Goal: Book appointment/travel/reservation

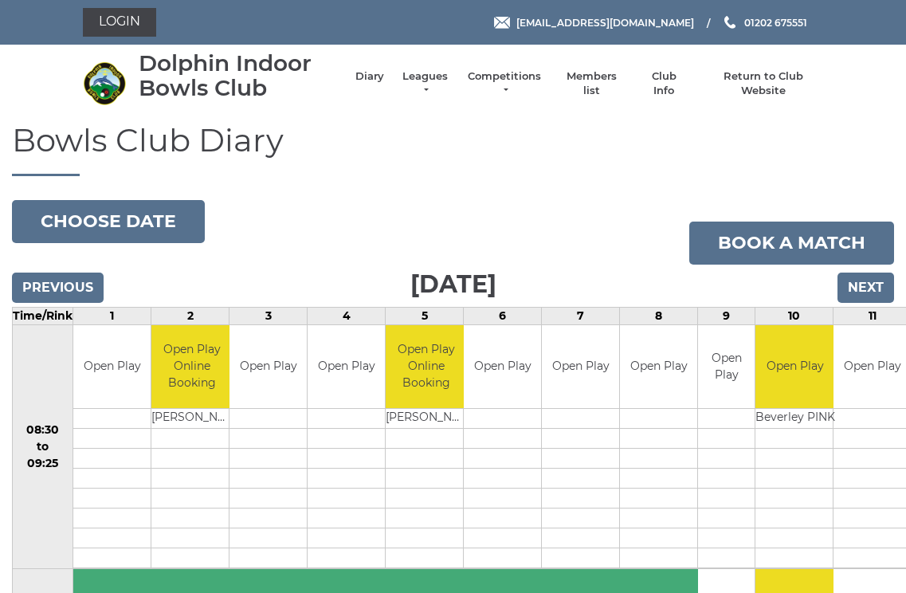
click at [870, 289] on input "Next" at bounding box center [866, 288] width 57 height 30
click at [881, 288] on input "Next" at bounding box center [866, 288] width 57 height 30
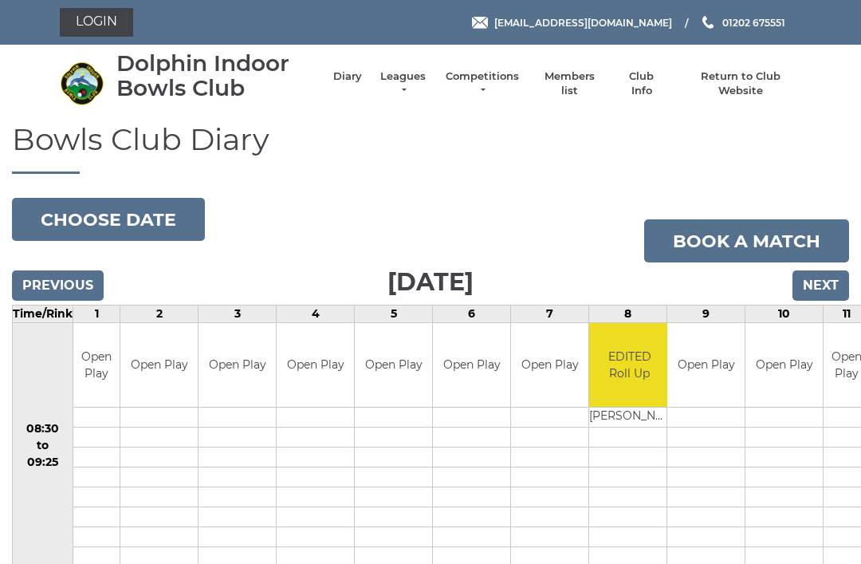
click at [821, 289] on input "Next" at bounding box center [820, 285] width 57 height 30
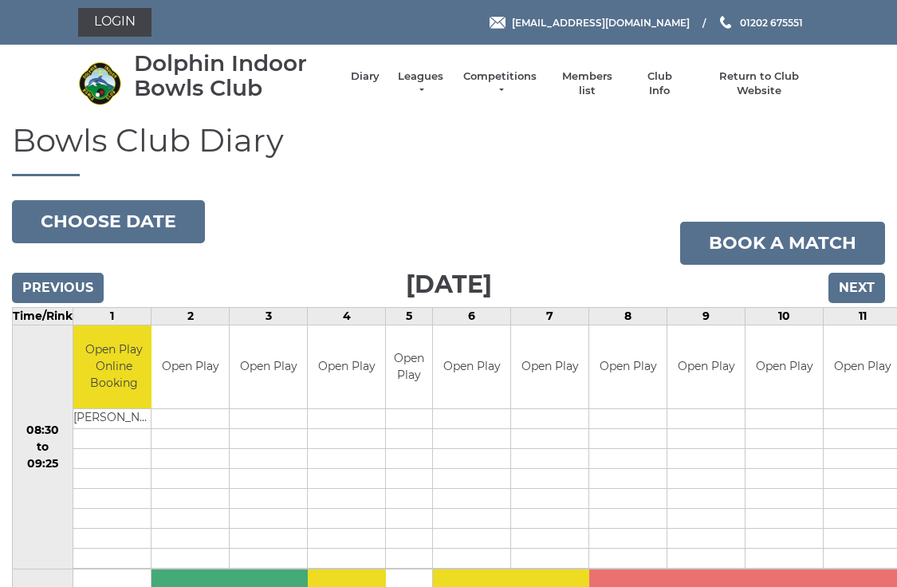
click at [862, 277] on input "Next" at bounding box center [856, 288] width 57 height 30
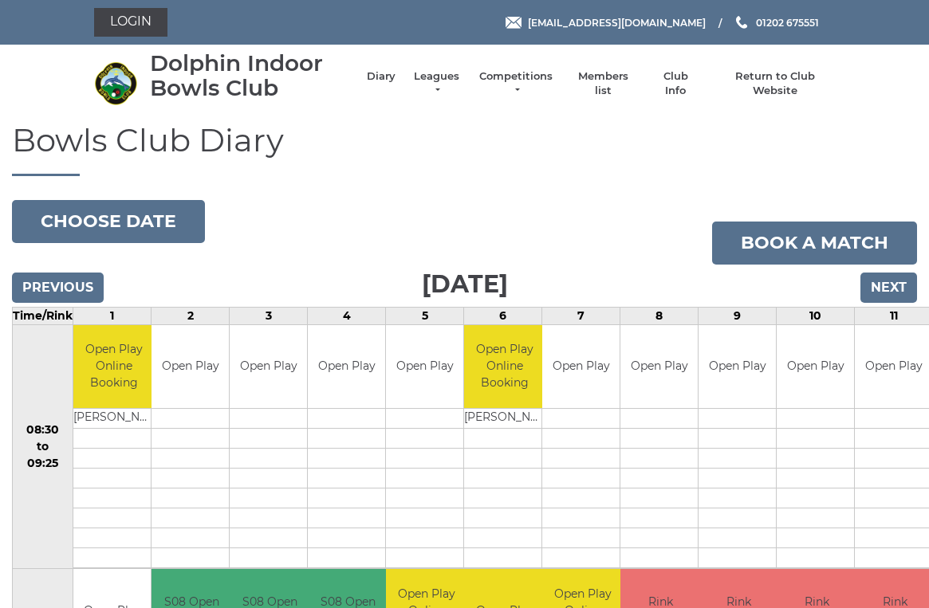
click at [48, 277] on input "Previous" at bounding box center [58, 288] width 92 height 30
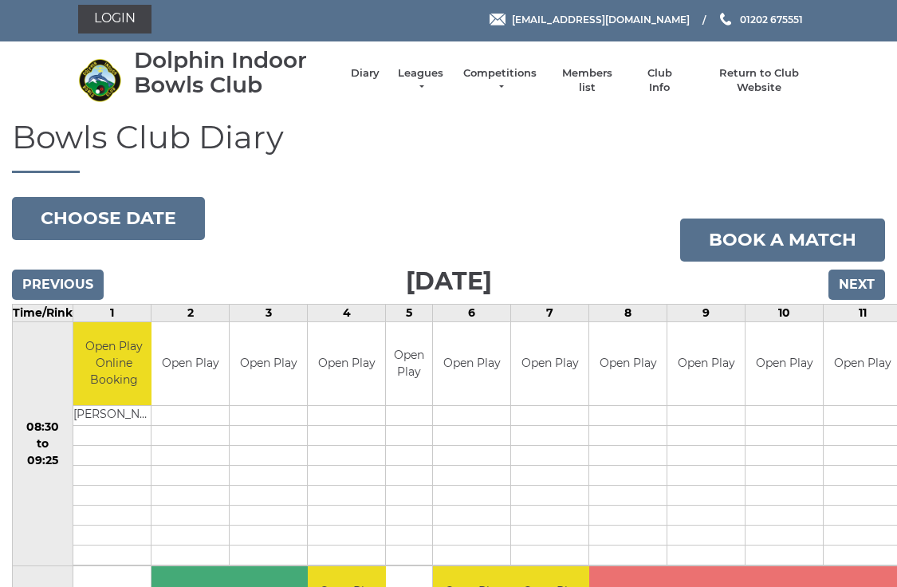
click at [48, 273] on input "Previous" at bounding box center [58, 284] width 92 height 30
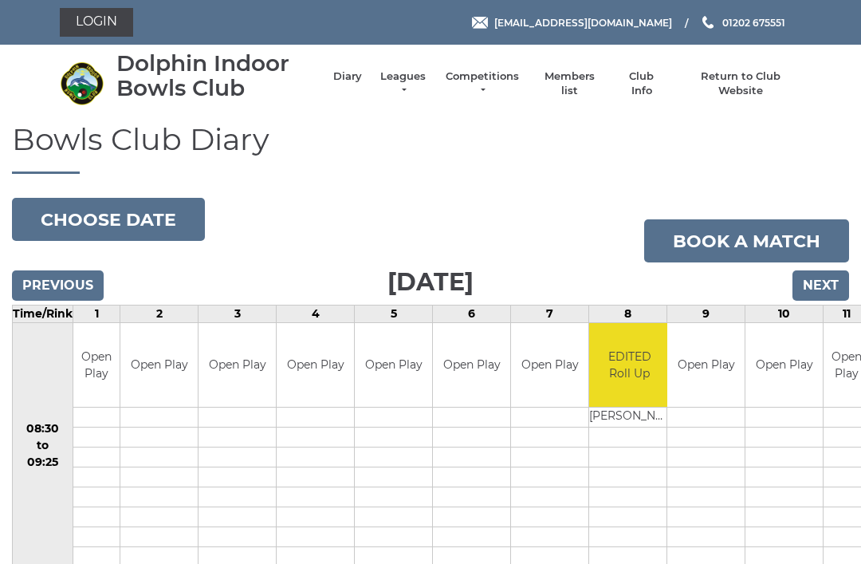
click at [47, 262] on div "Previous Next" at bounding box center [430, 274] width 837 height 24
click at [47, 272] on input "Previous" at bounding box center [58, 285] width 92 height 30
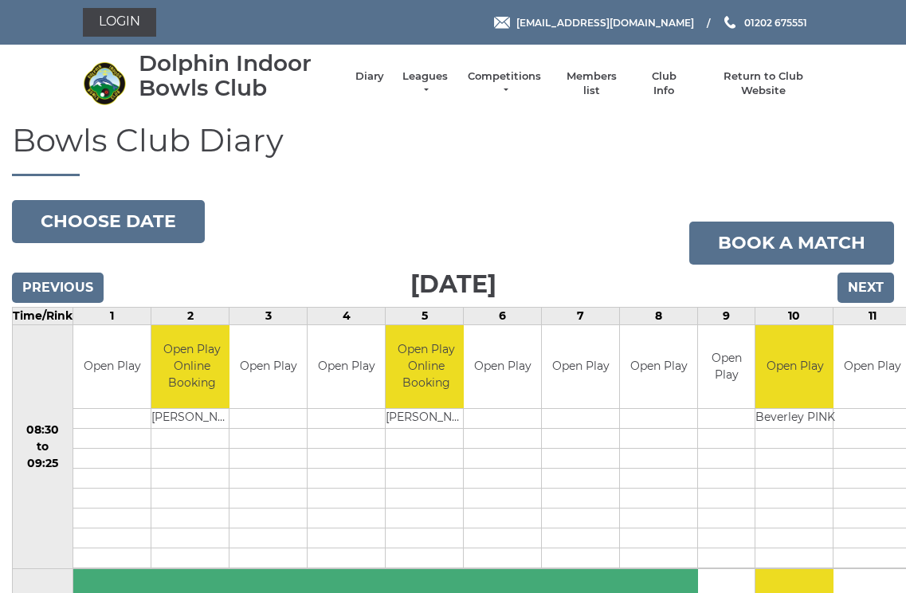
scroll to position [4, 0]
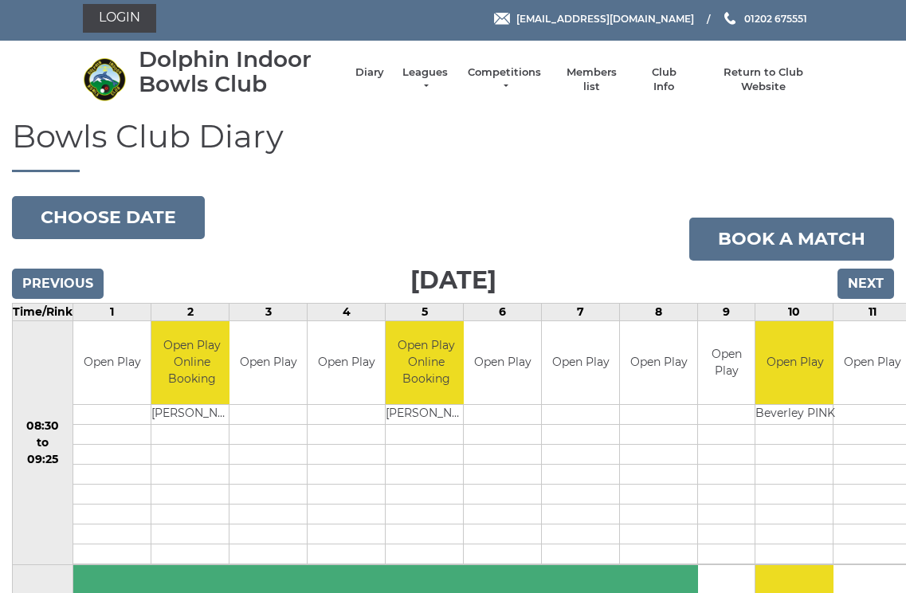
click at [49, 272] on input "Previous" at bounding box center [58, 284] width 92 height 30
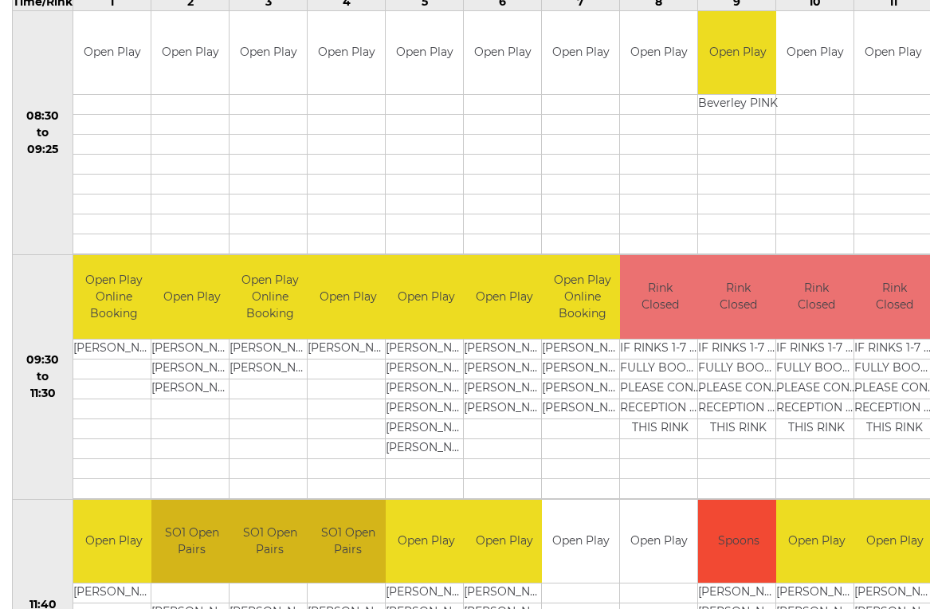
scroll to position [273, 0]
